Goal: Information Seeking & Learning: Learn about a topic

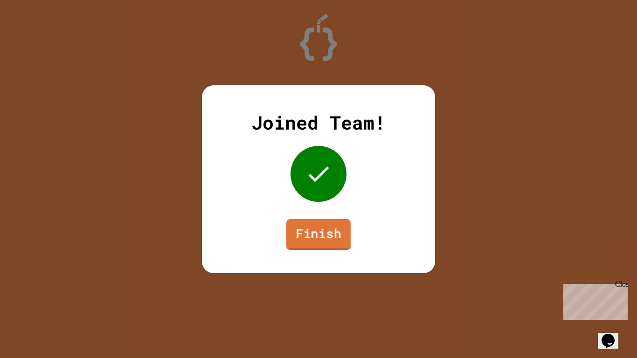
click at [292, 242] on link "Finish" at bounding box center [318, 234] width 64 height 31
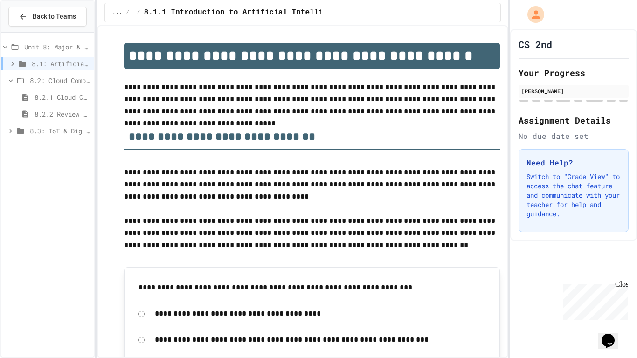
click at [34, 132] on span "8.3: IoT & Big Data" at bounding box center [60, 131] width 61 height 10
click at [49, 115] on span "8.2.2 Review - Cloud Computing" at bounding box center [63, 114] width 56 height 10
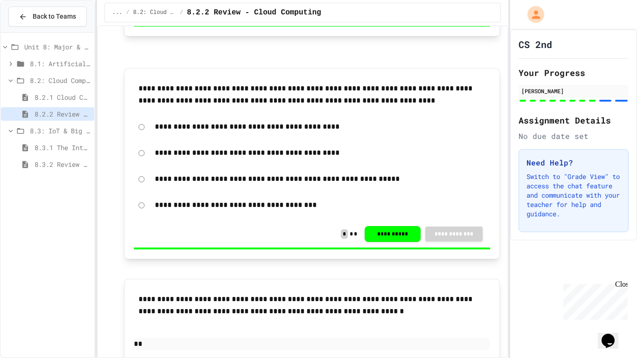
scroll to position [1540, 0]
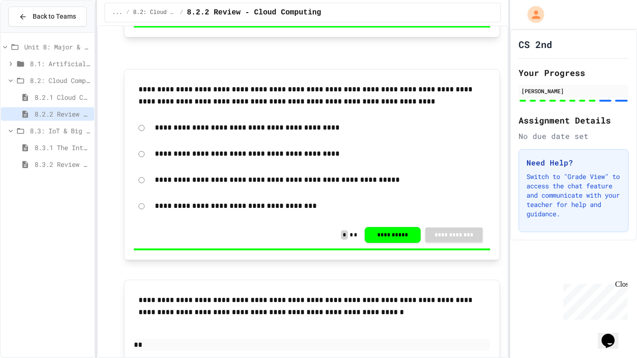
click at [45, 146] on span "8.3.1 The Internet of Things and Big Data: Our Connected Digital World" at bounding box center [63, 148] width 56 height 10
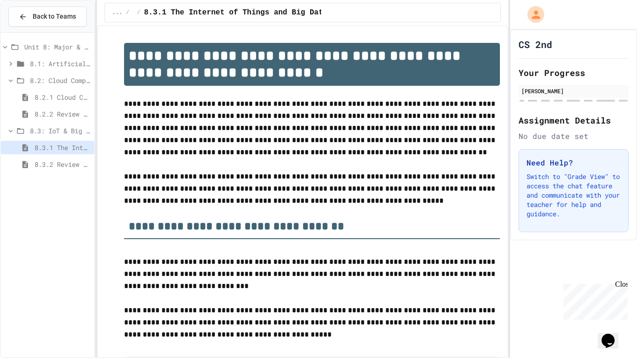
click at [56, 115] on span "8.2.2 Review - Cloud Computing" at bounding box center [63, 114] width 56 height 10
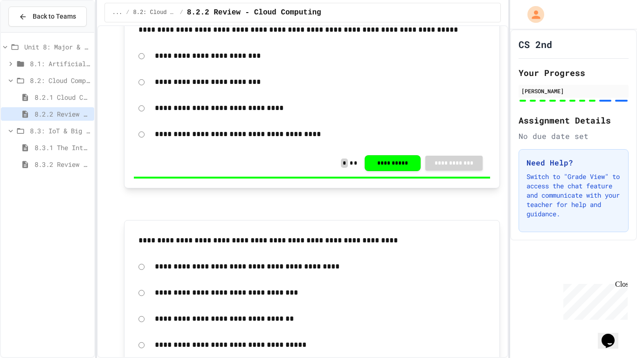
scroll to position [272, 0]
